Goal: Transaction & Acquisition: Obtain resource

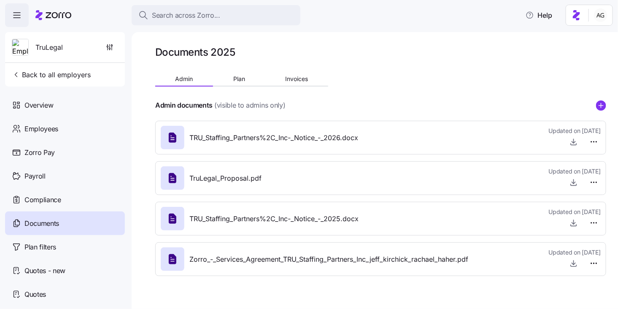
click at [60, 15] on icon at bounding box center [53, 15] width 36 height 10
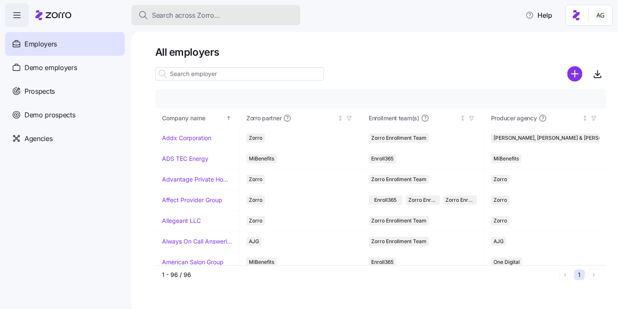
click at [179, 19] on span "Search across Zorro..." at bounding box center [186, 15] width 68 height 11
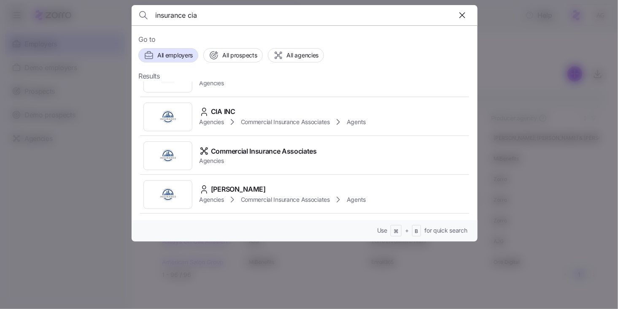
scroll to position [313, 0]
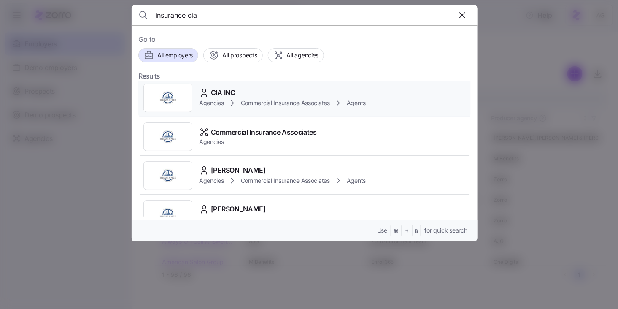
type input "insurance cia"
click at [266, 104] on span "Commercial Insurance Associates" at bounding box center [285, 103] width 89 height 8
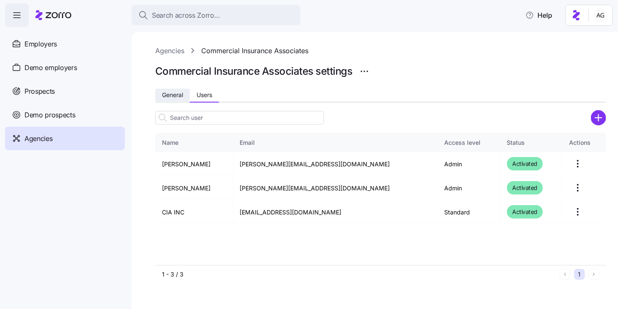
click at [173, 97] on span "General" at bounding box center [172, 95] width 21 height 6
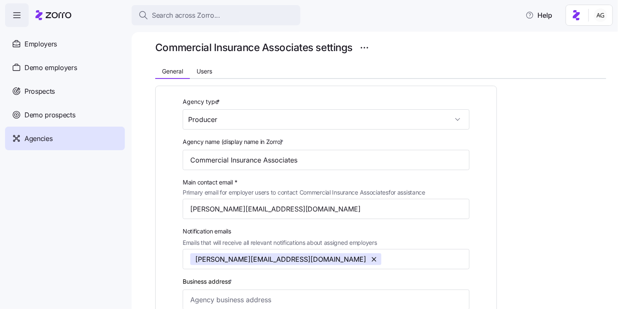
scroll to position [24, 0]
click at [214, 70] on button "Users" at bounding box center [204, 71] width 29 height 13
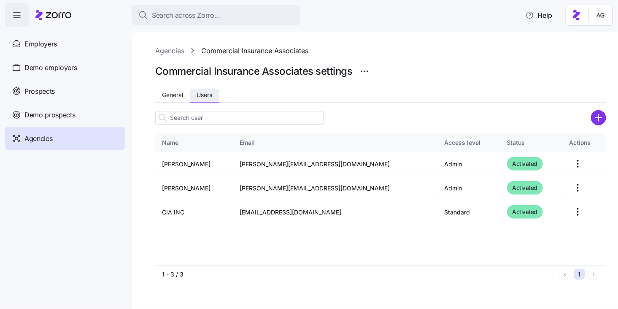
scroll to position [0, 0]
click at [173, 52] on link "Agencies" at bounding box center [169, 51] width 29 height 11
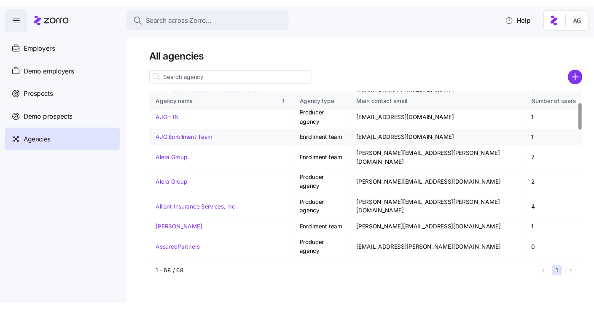
scroll to position [69, 0]
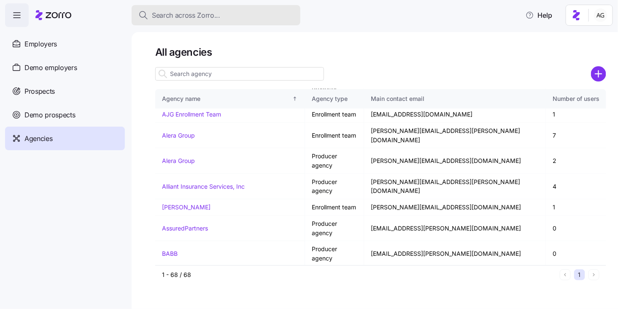
click at [178, 19] on span "Search across Zorro..." at bounding box center [186, 15] width 68 height 11
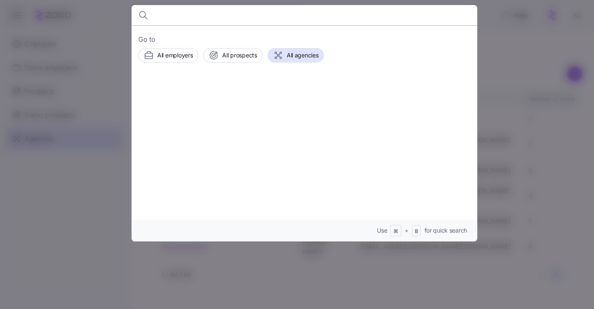
click at [188, 18] on input at bounding box center [263, 15] width 216 height 20
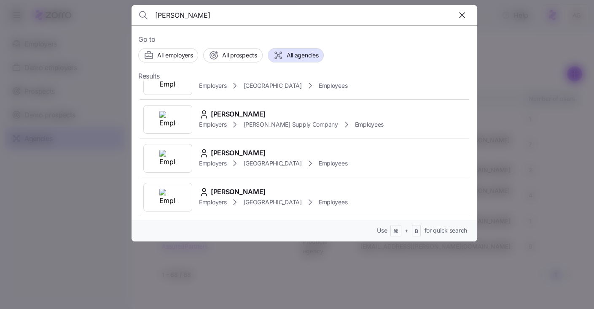
scroll to position [0, 0]
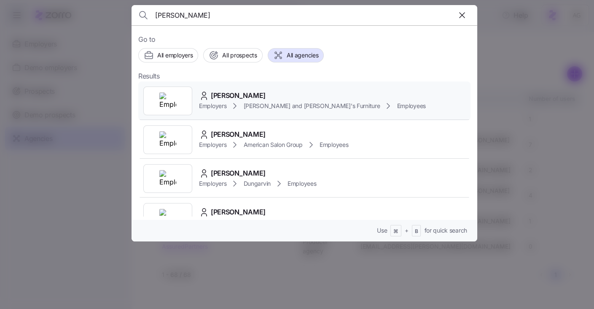
type input "rhonda aude"
click at [235, 100] on span "RHONDA AUDETTE" at bounding box center [238, 95] width 55 height 11
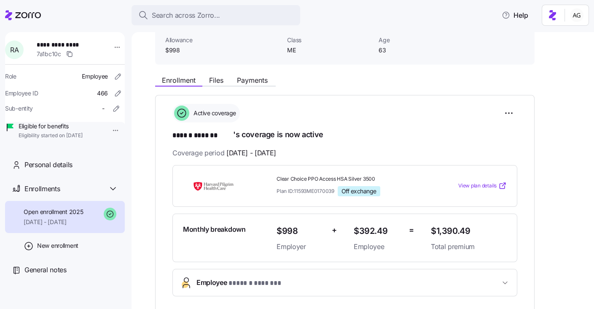
scroll to position [99, 0]
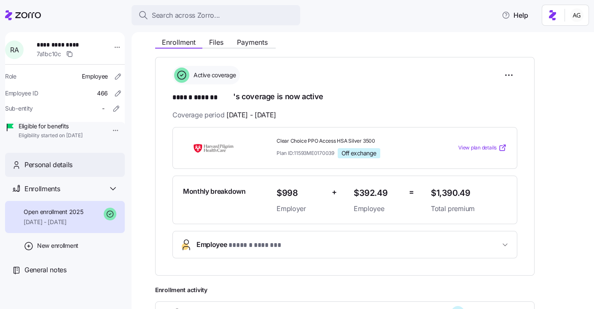
click at [68, 177] on div "Personal details" at bounding box center [65, 165] width 120 height 24
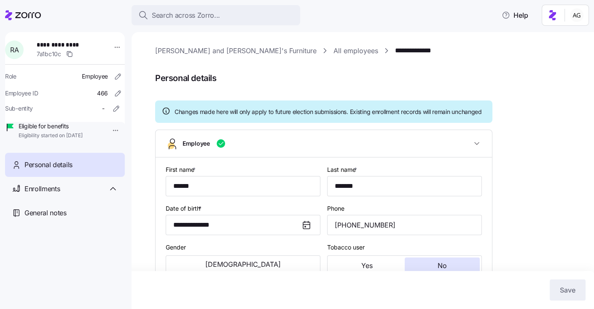
type input "ME"
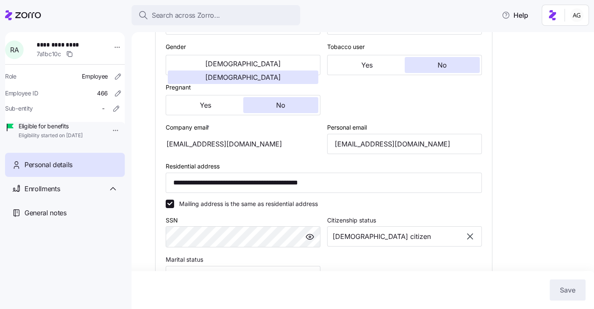
scroll to position [201, 0]
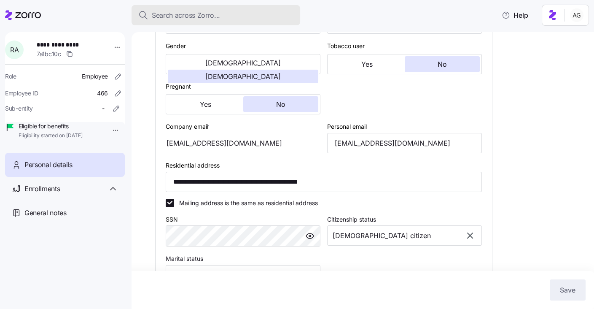
click at [169, 15] on span "Search across Zorro..." at bounding box center [186, 15] width 68 height 11
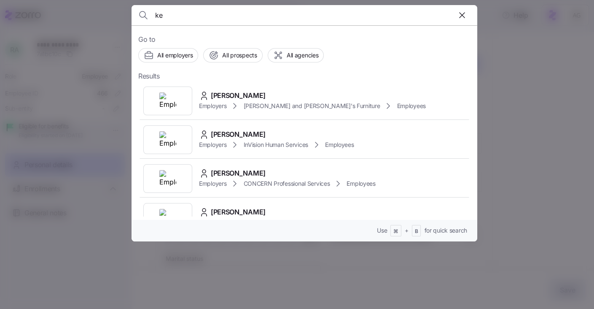
type input "k"
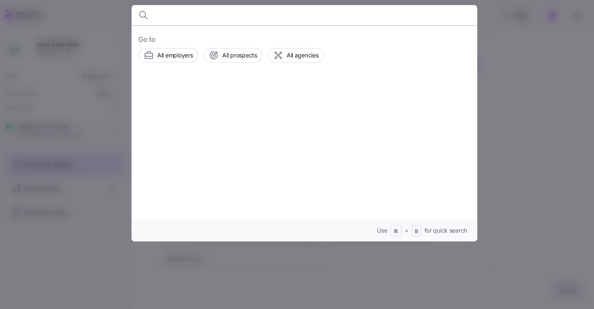
click at [109, 213] on div at bounding box center [297, 154] width 594 height 309
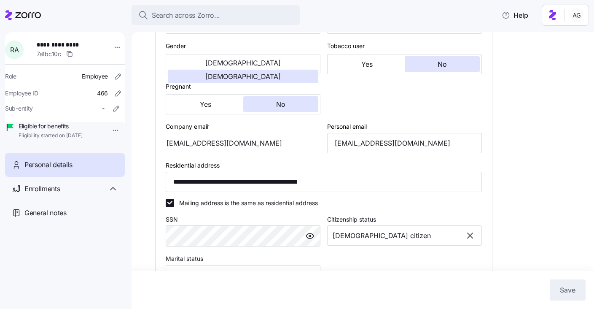
scroll to position [0, 0]
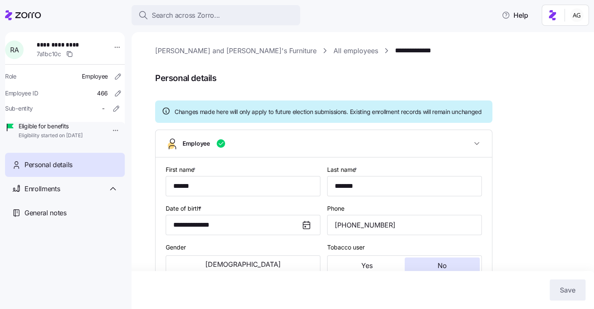
click at [334, 52] on link "All employees" at bounding box center [356, 51] width 45 height 11
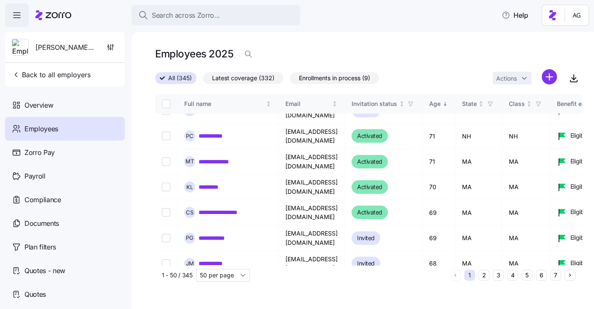
scroll to position [131, 0]
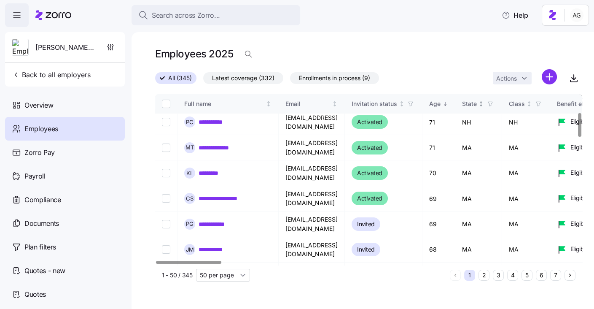
click at [494, 105] on icon "button" at bounding box center [491, 104] width 6 height 6
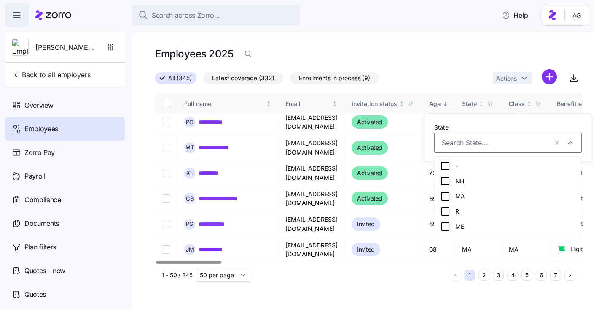
click at [448, 201] on icon at bounding box center [445, 196] width 10 height 10
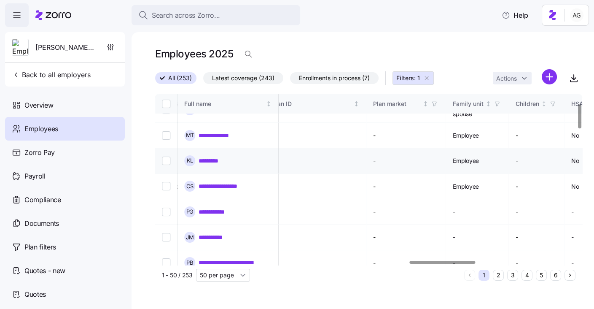
scroll to position [67, 1659]
click at [495, 103] on icon "button" at bounding box center [492, 104] width 6 height 6
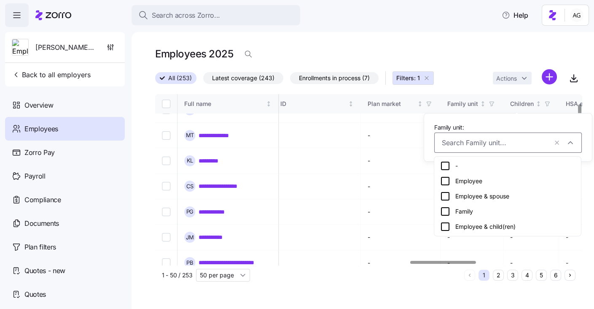
click at [465, 180] on div "Employee" at bounding box center [507, 181] width 135 height 10
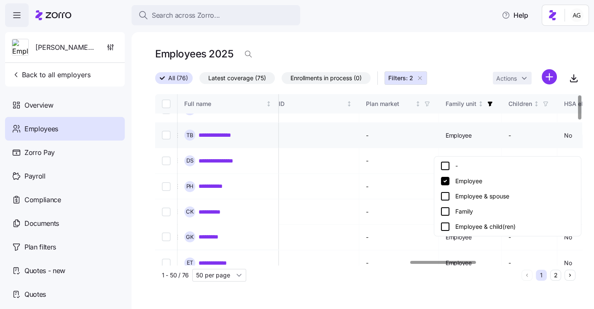
scroll to position [3, 1659]
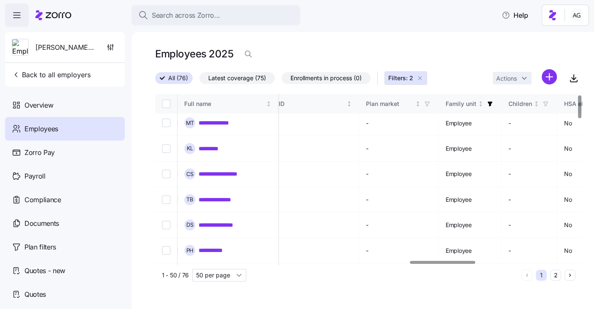
click at [468, 64] on div "Employees 2025" at bounding box center [368, 58] width 427 height 24
click at [553, 275] on button "2" at bounding box center [555, 275] width 11 height 11
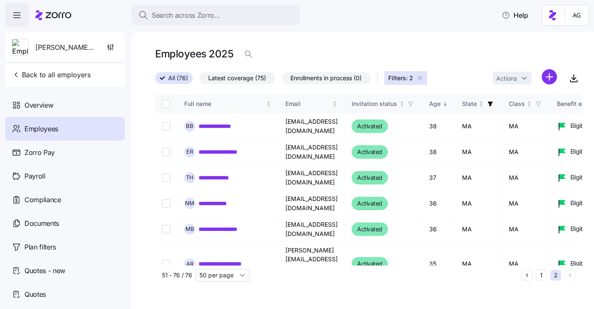
click at [540, 274] on button "1" at bounding box center [541, 275] width 11 height 11
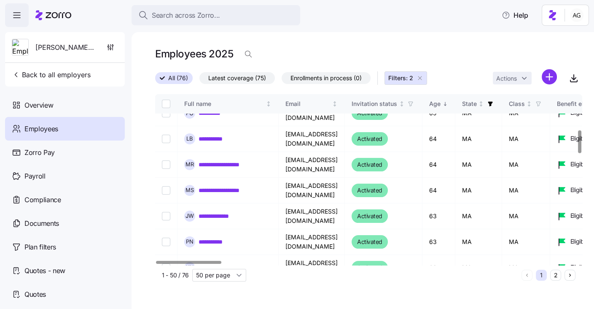
scroll to position [271, 0]
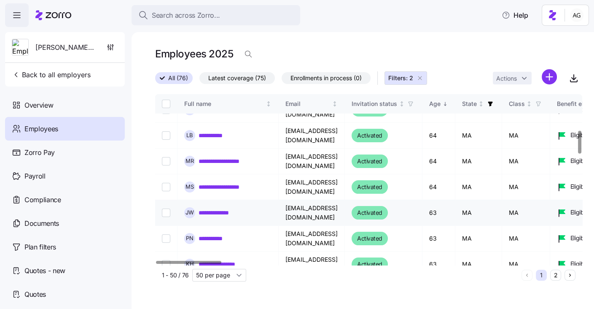
click at [238, 208] on link "**********" at bounding box center [225, 212] width 53 height 8
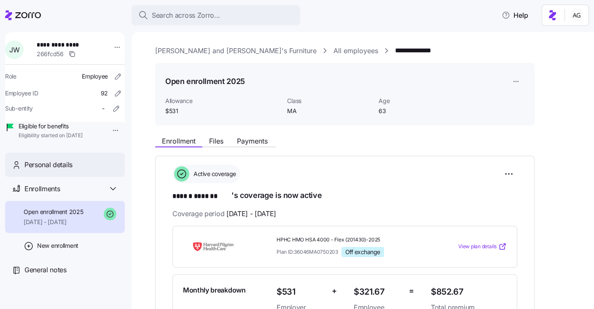
click at [82, 170] on div "Personal details" at bounding box center [71, 164] width 94 height 11
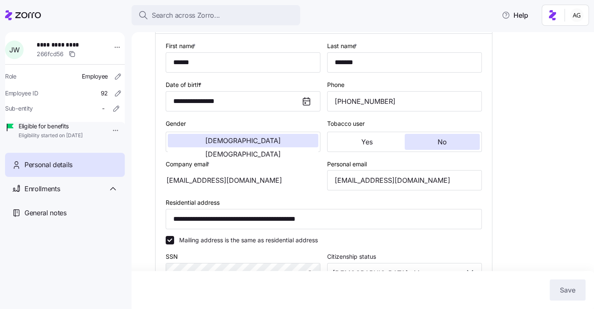
scroll to position [122, 0]
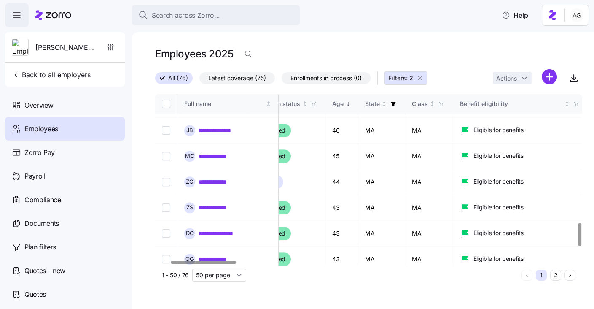
scroll to position [971, 97]
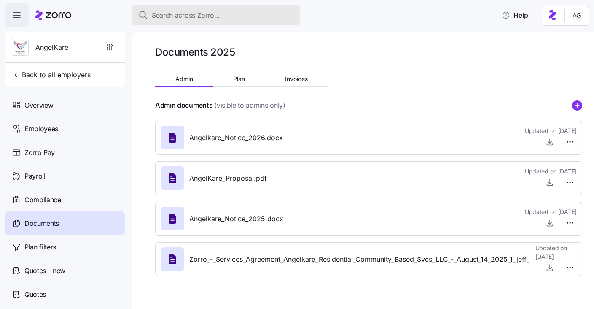
click at [177, 17] on span "Search across Zorro..." at bounding box center [186, 15] width 68 height 11
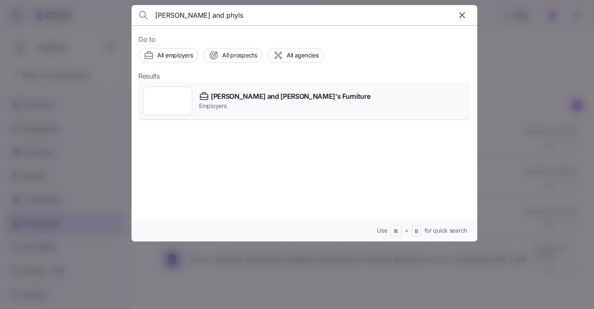
type input "bernie and phyls"
click at [225, 91] on span "[PERSON_NAME] and [PERSON_NAME]'s Furniture" at bounding box center [290, 96] width 159 height 11
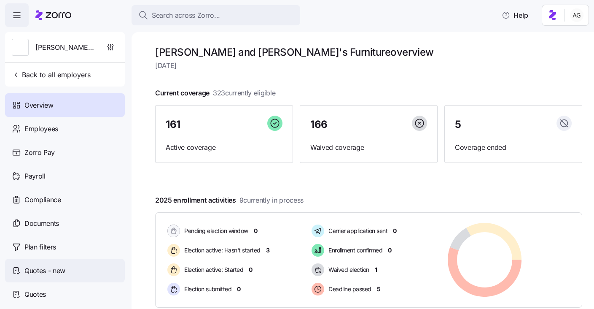
click at [41, 272] on span "Quotes - new" at bounding box center [44, 270] width 41 height 11
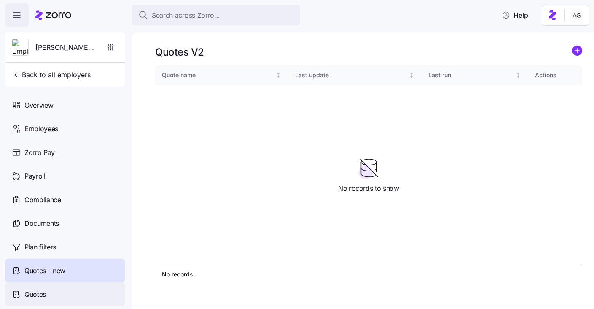
click at [46, 294] on div "Quotes" at bounding box center [65, 294] width 120 height 24
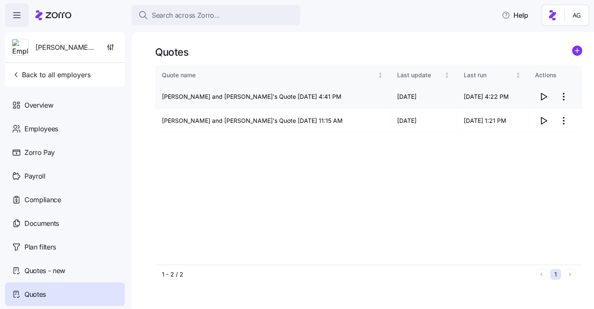
click at [544, 96] on icon "button" at bounding box center [544, 97] width 10 height 10
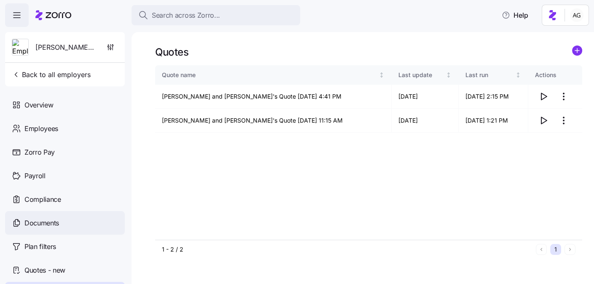
click at [48, 218] on span "Documents" at bounding box center [41, 223] width 35 height 11
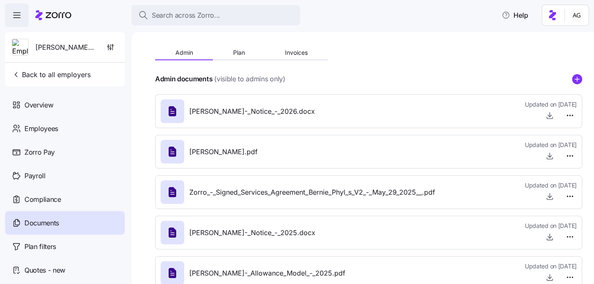
scroll to position [39, 0]
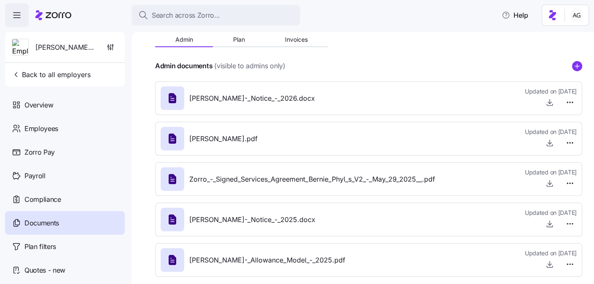
click at [311, 257] on span "Bernie_and_Phyl's_Furniture_-_Allowance_Model_-_2025.pdf" at bounding box center [267, 260] width 156 height 11
click at [536, 267] on div at bounding box center [551, 264] width 52 height 13
click at [554, 263] on icon "button" at bounding box center [550, 264] width 8 height 8
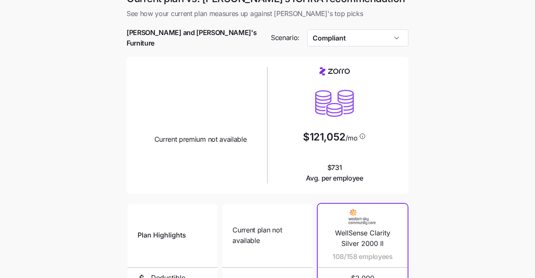
scroll to position [8, 0]
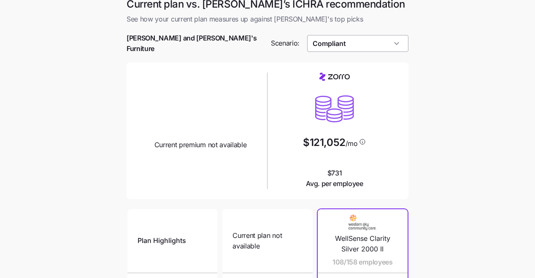
click at [397, 40] on input "Compliant" at bounding box center [358, 43] width 102 height 17
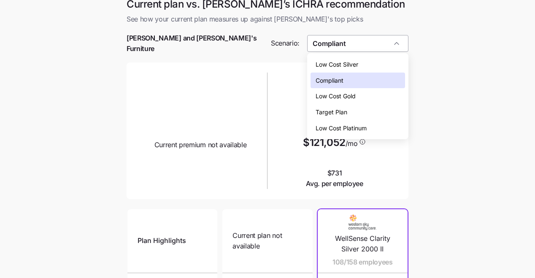
click at [397, 40] on div "Compliant" at bounding box center [358, 43] width 102 height 17
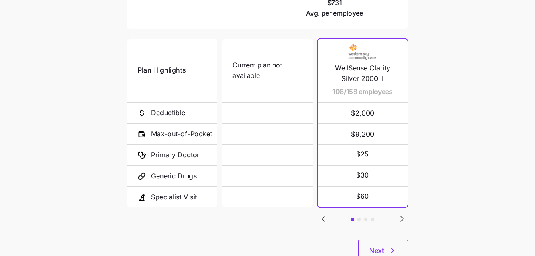
scroll to position [180, 0]
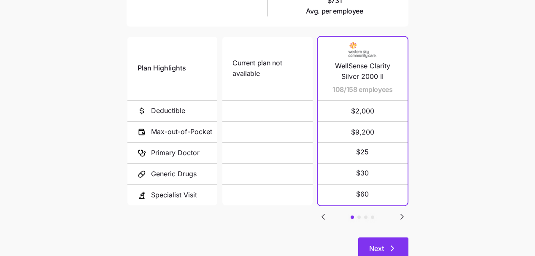
click at [378, 243] on span "Next" at bounding box center [376, 248] width 15 height 10
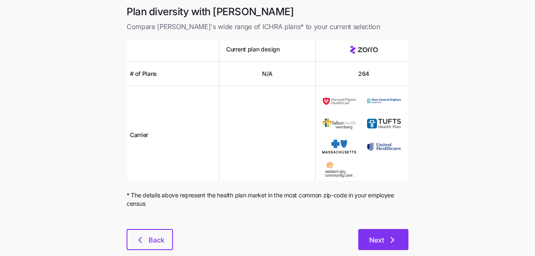
click at [371, 237] on span "Next" at bounding box center [376, 240] width 15 height 10
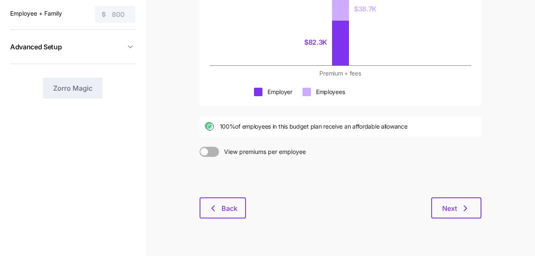
scroll to position [140, 0]
click at [450, 206] on span "Next" at bounding box center [449, 208] width 15 height 10
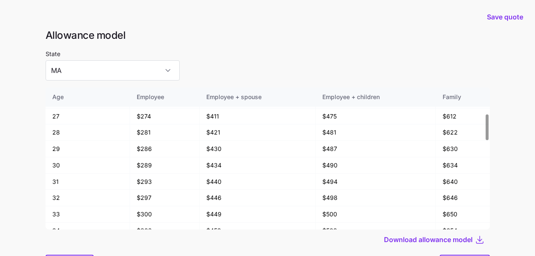
scroll to position [147, 0]
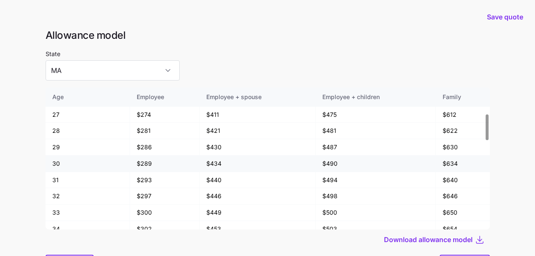
click at [350, 166] on td "$490" at bounding box center [376, 164] width 120 height 16
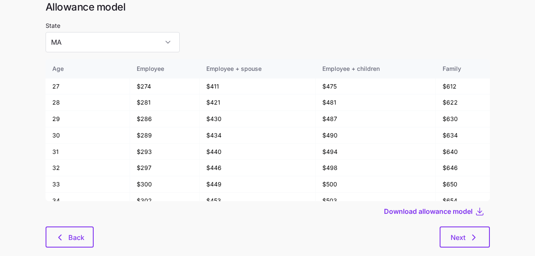
scroll to position [36, 0]
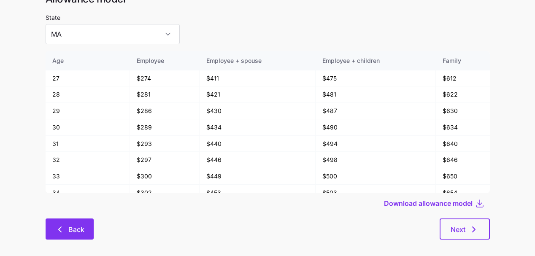
click at [72, 226] on span "Back" at bounding box center [76, 229] width 16 height 10
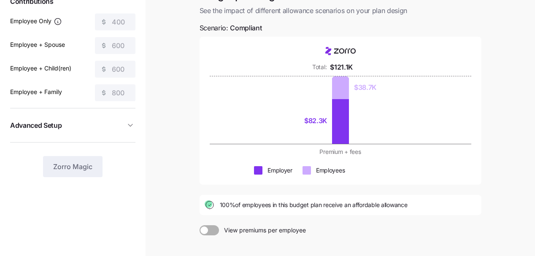
scroll to position [156, 0]
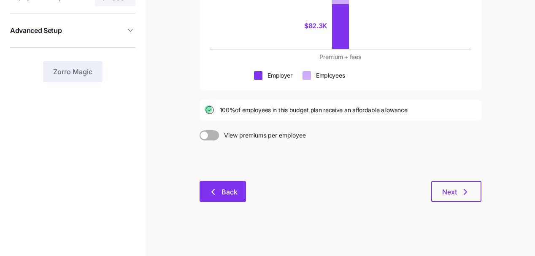
click at [218, 193] on span "Back" at bounding box center [222, 192] width 24 height 10
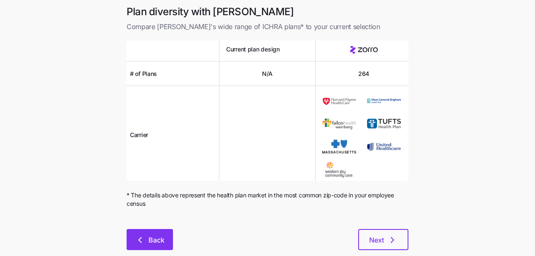
click at [139, 245] on button "Back" at bounding box center [150, 239] width 46 height 21
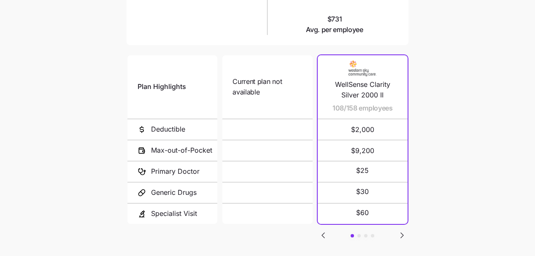
scroll to position [164, 0]
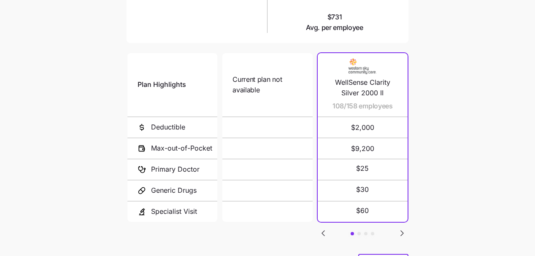
click at [382, 92] on span "WellSense Clarity Silver 2000 II" at bounding box center [363, 87] width 70 height 21
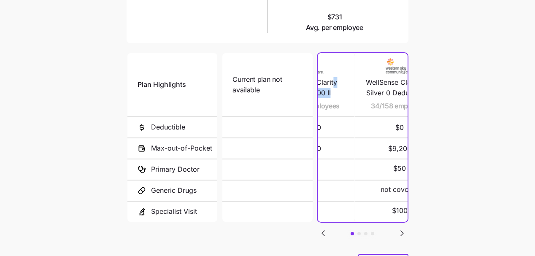
drag, startPoint x: 386, startPoint y: 87, endPoint x: 346, endPoint y: 82, distance: 40.0
click at [344, 82] on span "WellSense Clarity Silver 2000 II" at bounding box center [310, 87] width 70 height 21
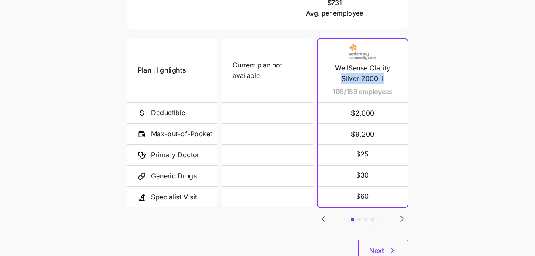
scroll to position [179, 0]
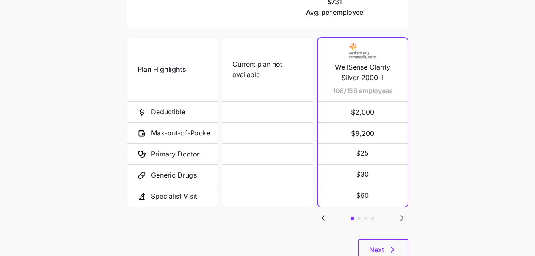
click at [415, 88] on main "Current plan vs. [PERSON_NAME]’s ICHRA recommendation See how your current plan…" at bounding box center [267, 53] width 535 height 464
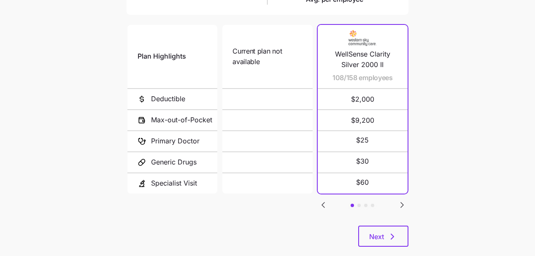
scroll to position [193, 0]
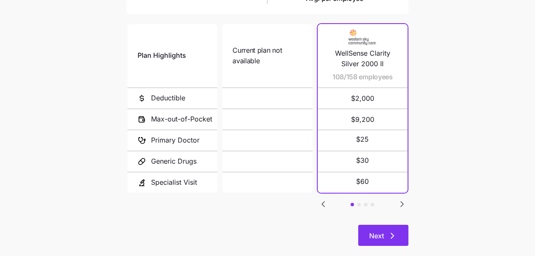
click at [383, 231] on span "Next" at bounding box center [376, 236] width 15 height 10
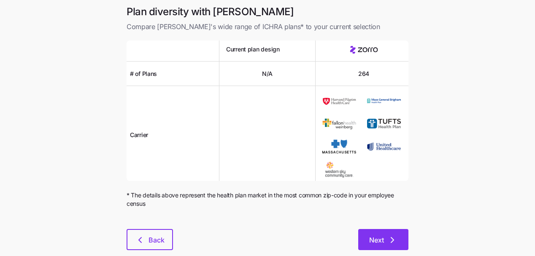
click at [383, 237] on span "Next" at bounding box center [376, 240] width 15 height 10
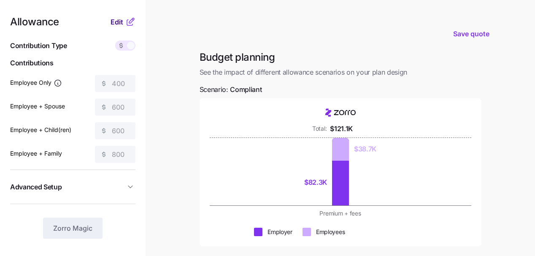
click at [115, 20] on span "Edit" at bounding box center [117, 22] width 13 height 10
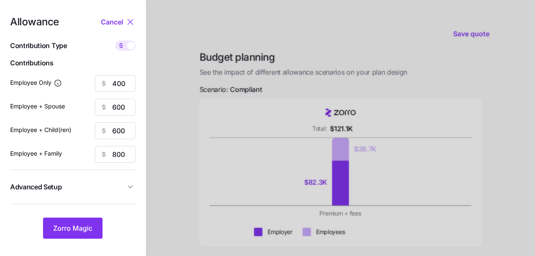
click at [121, 44] on icon at bounding box center [121, 45] width 0 height 5
click at [115, 40] on input "checkbox" at bounding box center [115, 40] width 0 height 0
type input "75"
type input "56"
type input "67"
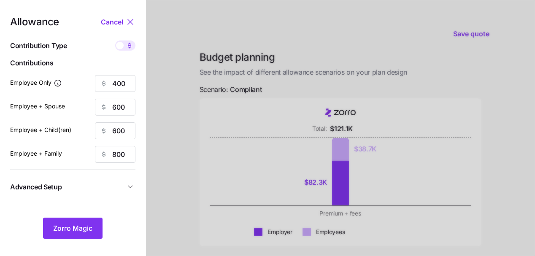
type input "56"
click at [85, 229] on span "Zorro Magic" at bounding box center [72, 228] width 39 height 10
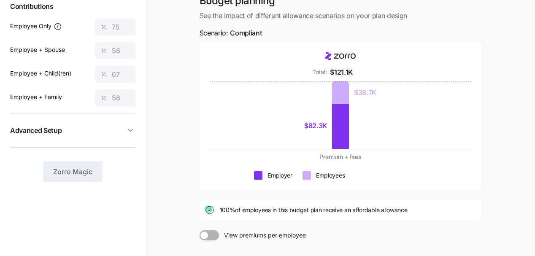
scroll to position [156, 0]
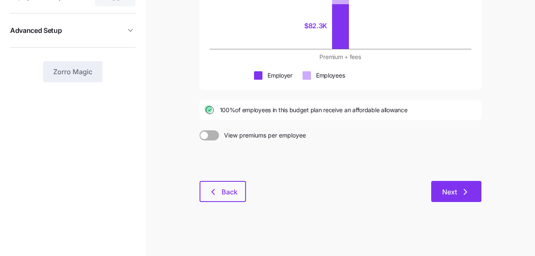
click at [446, 189] on span "Next" at bounding box center [449, 192] width 15 height 10
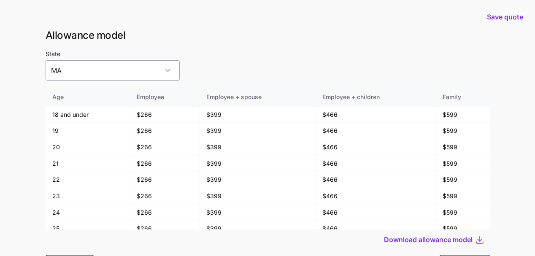
click at [118, 73] on input "MA" at bounding box center [113, 70] width 134 height 20
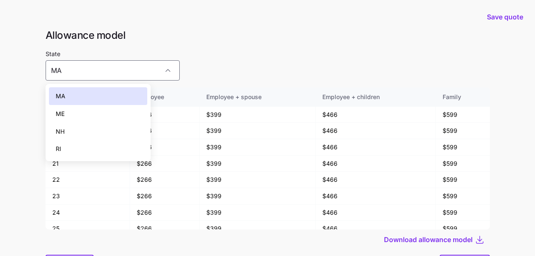
click at [108, 113] on div "ME" at bounding box center [98, 114] width 99 height 18
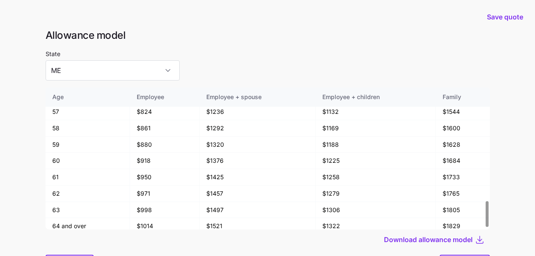
scroll to position [644, 0]
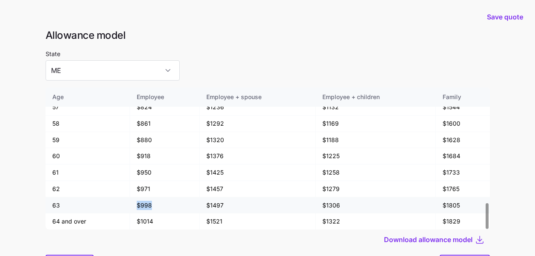
drag, startPoint x: 156, startPoint y: 205, endPoint x: 133, endPoint y: 205, distance: 22.8
click at [133, 205] on td "$998" at bounding box center [165, 205] width 70 height 16
click at [117, 70] on input "ME" at bounding box center [113, 70] width 134 height 20
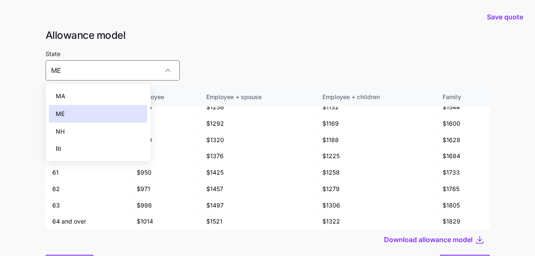
click at [112, 92] on div "MA" at bounding box center [98, 96] width 99 height 18
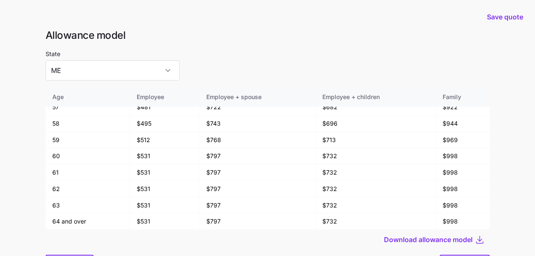
type input "MA"
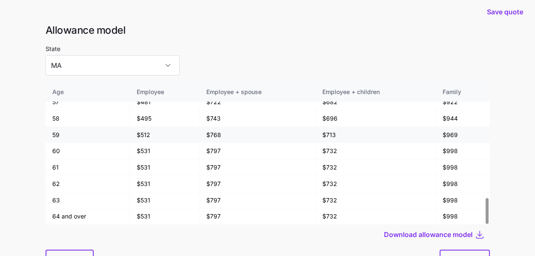
scroll to position [6, 0]
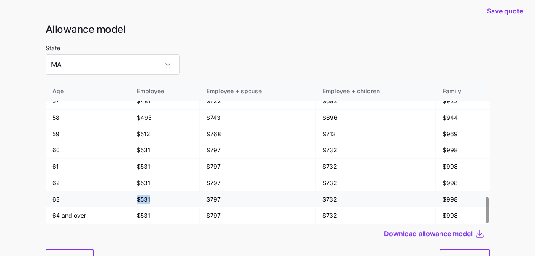
drag, startPoint x: 153, startPoint y: 198, endPoint x: 135, endPoint y: 198, distance: 18.6
click at [135, 198] on td "$531" at bounding box center [165, 199] width 70 height 16
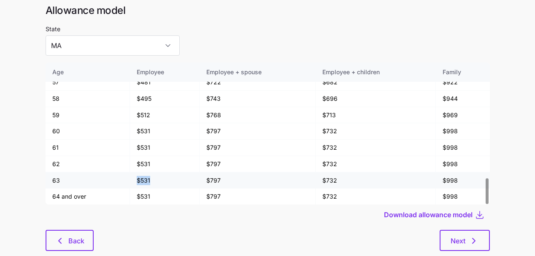
scroll to position [32, 0]
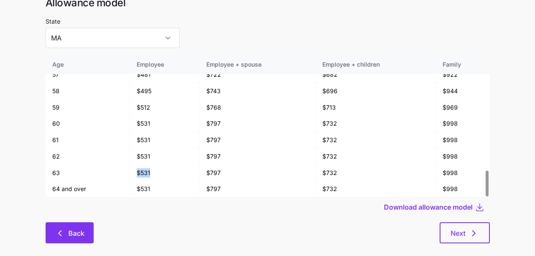
click at [83, 232] on span "Back" at bounding box center [76, 233] width 16 height 10
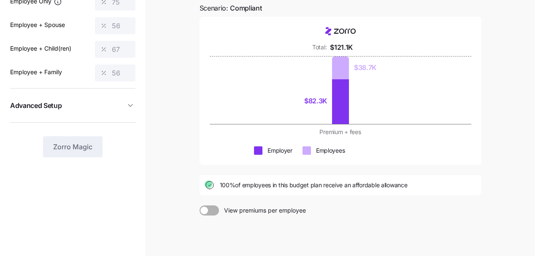
scroll to position [101, 0]
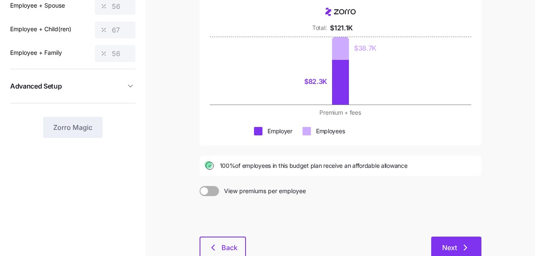
click at [448, 247] on span "Next" at bounding box center [449, 248] width 15 height 10
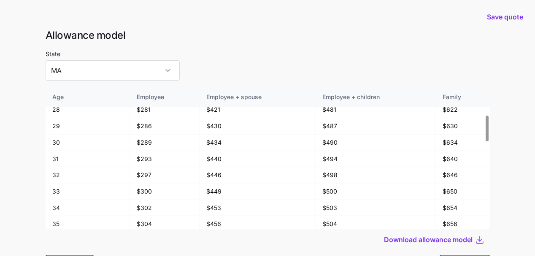
scroll to position [182, 0]
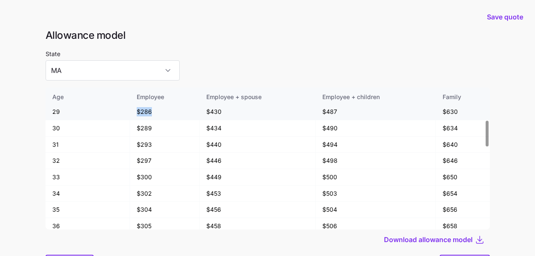
drag, startPoint x: 154, startPoint y: 113, endPoint x: 132, endPoint y: 113, distance: 21.1
click at [132, 113] on td "$286" at bounding box center [165, 112] width 70 height 16
drag, startPoint x: 144, startPoint y: 126, endPoint x: 133, endPoint y: 126, distance: 11.0
click at [133, 126] on td "$289" at bounding box center [165, 128] width 70 height 16
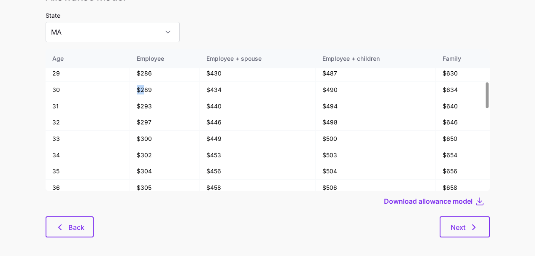
scroll to position [45, 0]
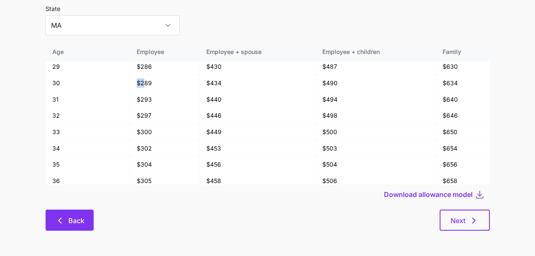
click at [56, 216] on icon "button" at bounding box center [60, 221] width 10 height 10
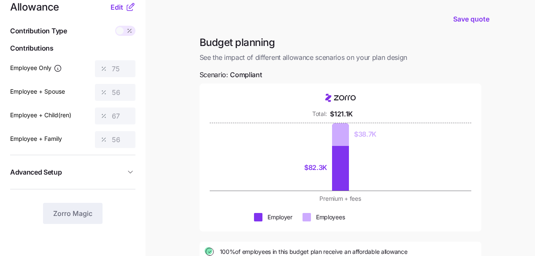
scroll to position [16, 0]
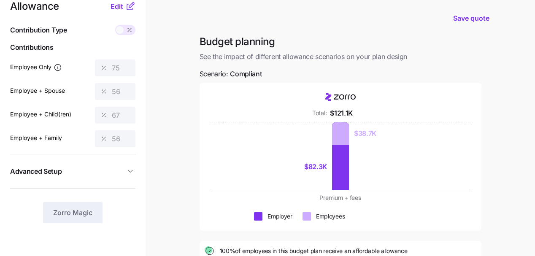
click at [126, 29] on icon at bounding box center [129, 30] width 7 height 7
click at [119, 9] on span "Edit" at bounding box center [117, 6] width 13 height 10
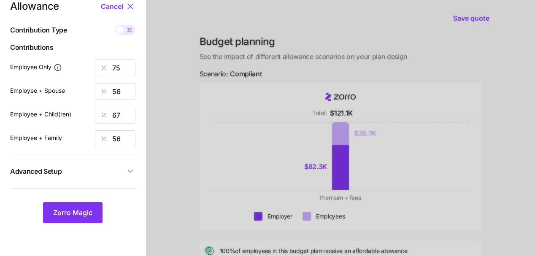
click at [128, 30] on icon at bounding box center [129, 30] width 7 height 7
click at [115, 25] on input "checkbox" at bounding box center [115, 25] width 0 height 0
type input "400"
type input "600"
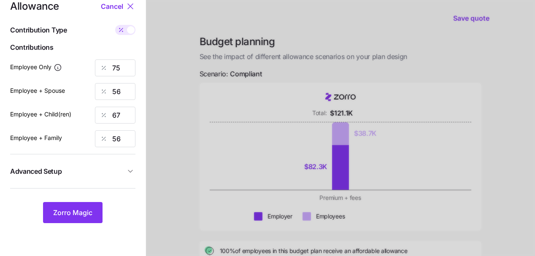
type input "800"
click at [124, 29] on icon at bounding box center [121, 30] width 7 height 7
click at [115, 25] on input "checkbox" at bounding box center [115, 25] width 0 height 0
type input "75"
type input "56"
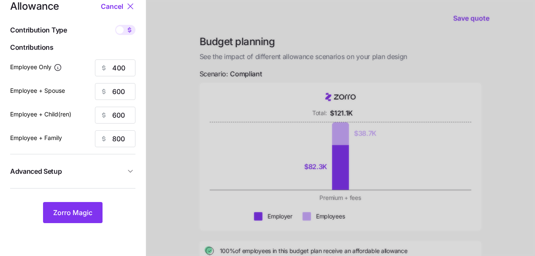
type input "67"
type input "56"
